Goal: Obtain resource: Download file/media

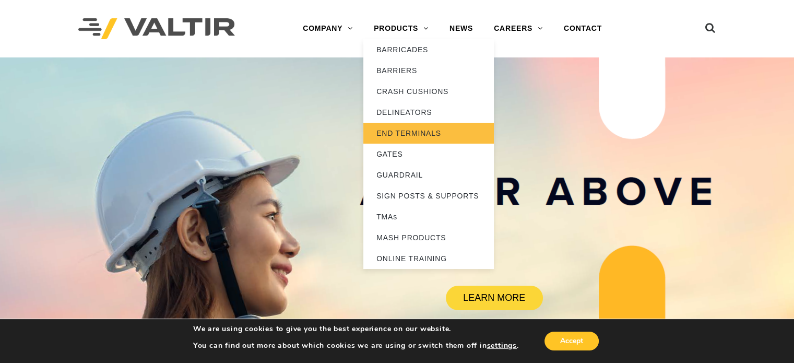
click at [409, 135] on link "END TERMINALS" at bounding box center [428, 133] width 130 height 21
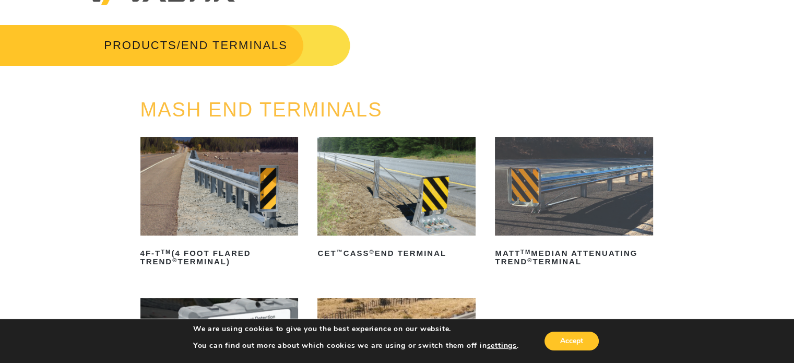
scroll to position [52, 0]
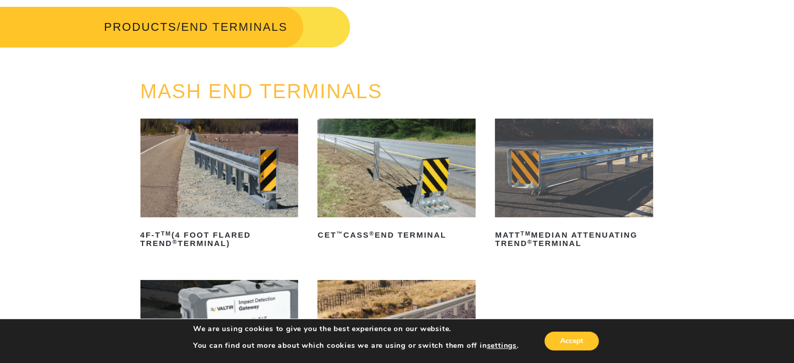
click at [616, 190] on img at bounding box center [574, 167] width 158 height 99
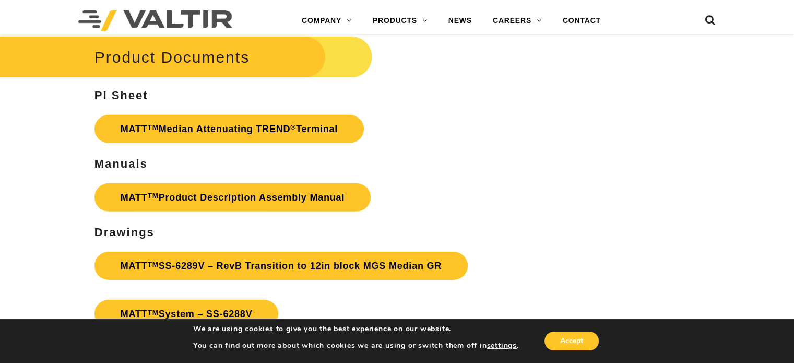
scroll to position [3235, 0]
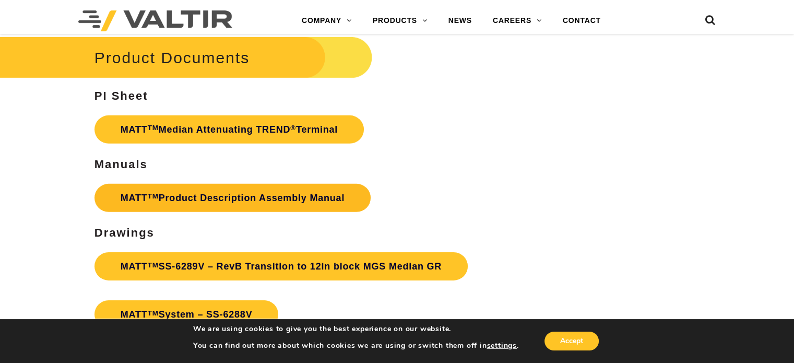
click at [238, 206] on link "MATT TM Product Description Assembly Manual" at bounding box center [232, 198] width 276 height 28
